Goal: Obtain resource: Download file/media

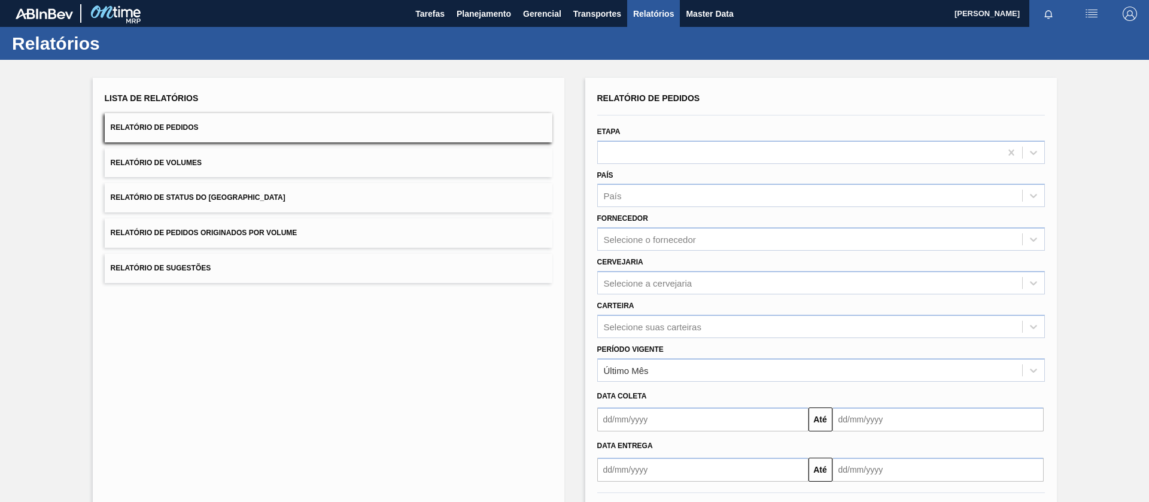
click at [202, 159] on button "Relatório de Volumes" at bounding box center [329, 162] width 448 height 29
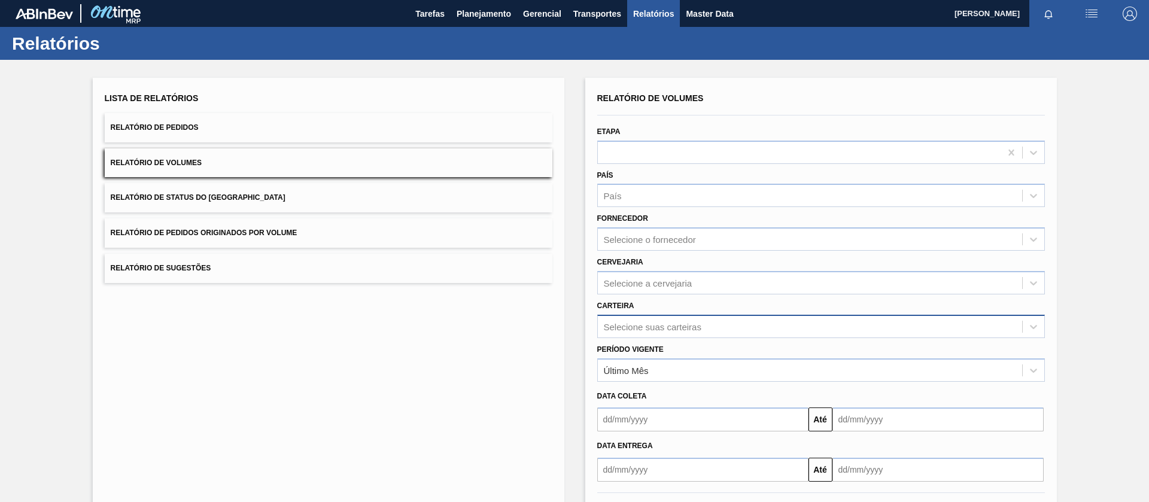
scroll to position [25, 0]
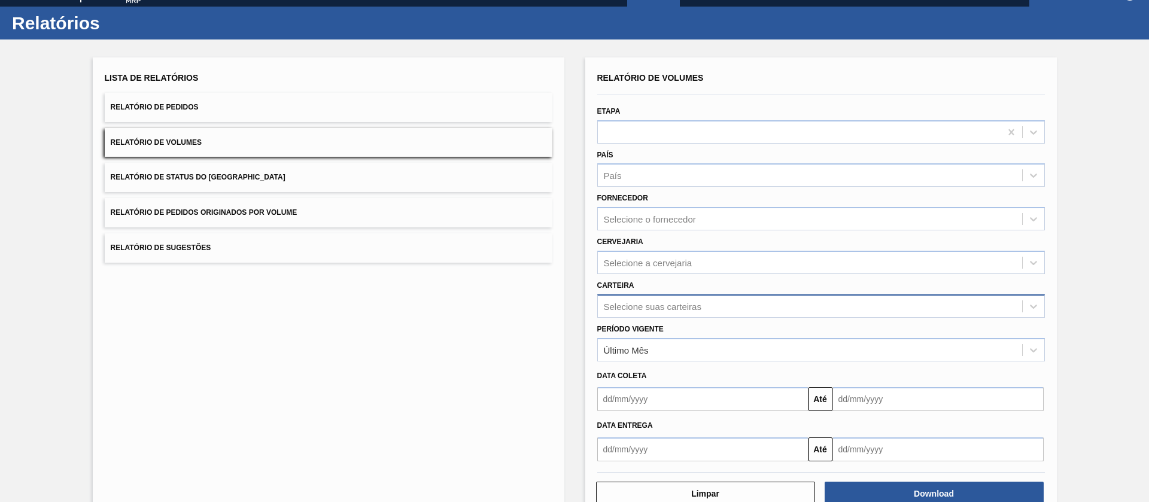
click at [641, 318] on div "Selecione suas carteiras" at bounding box center [821, 305] width 448 height 23
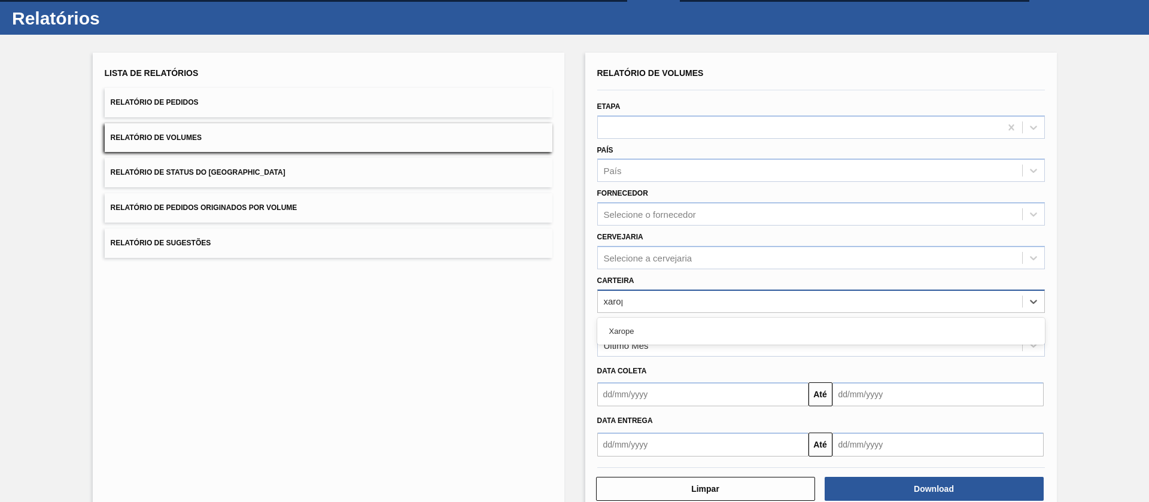
type input "xarope"
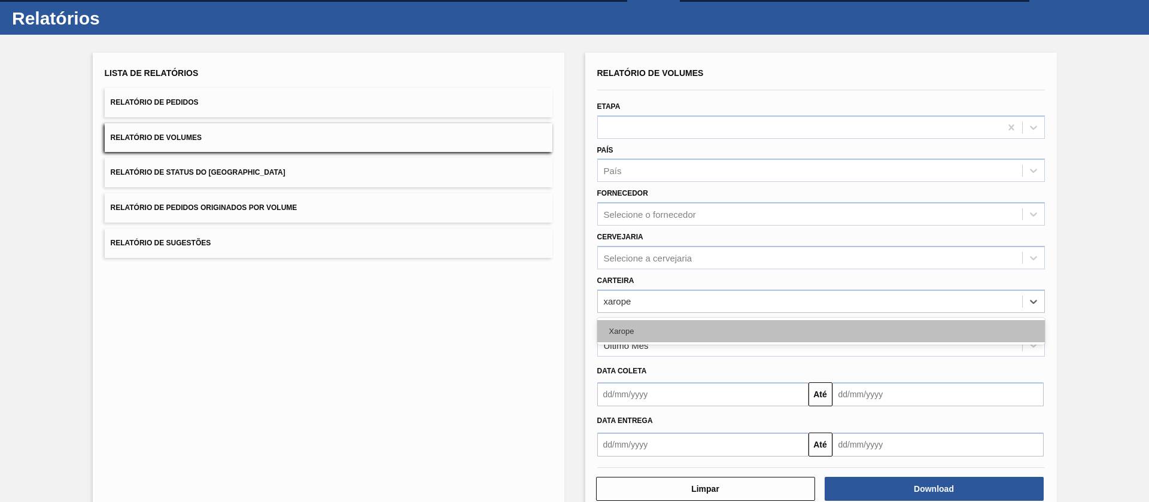
click at [646, 329] on div "Xarope" at bounding box center [821, 331] width 448 height 22
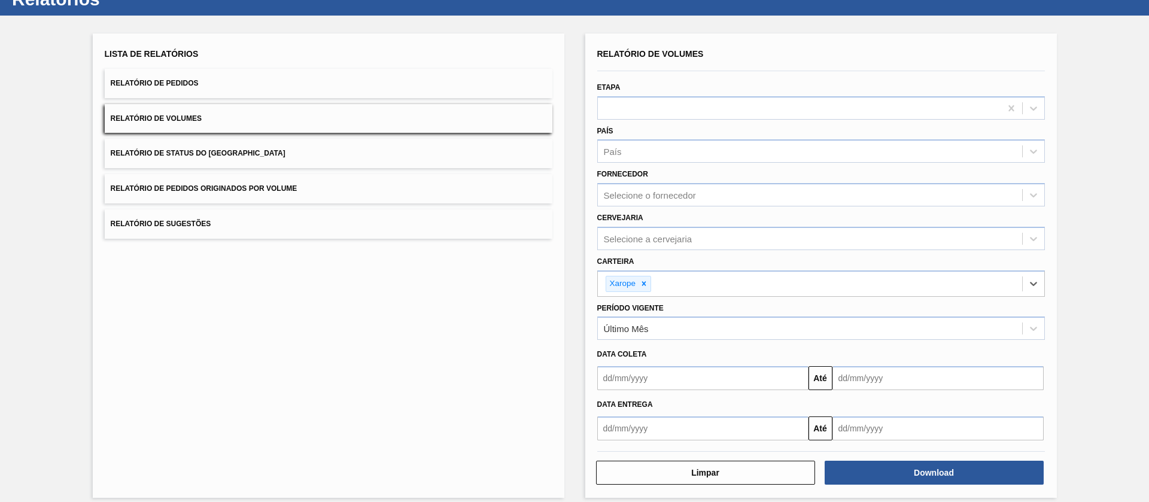
scroll to position [55, 0]
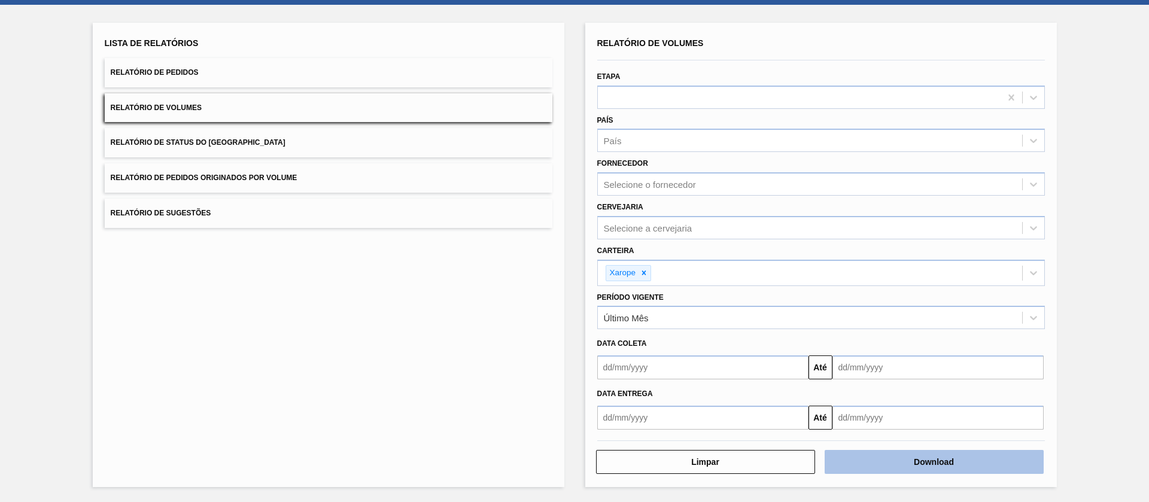
click at [934, 469] on button "Download" at bounding box center [934, 462] width 219 height 24
